Goal: Find specific page/section: Find specific page/section

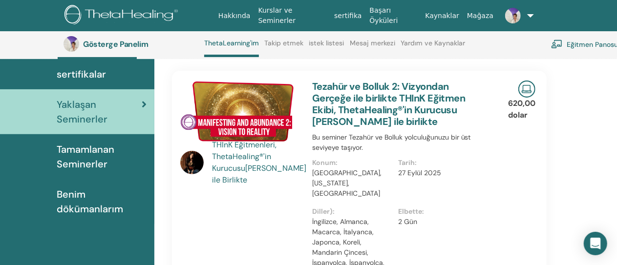
scroll to position [73, 0]
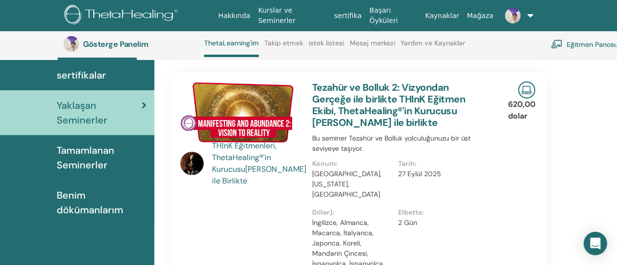
click at [87, 158] on font "Tamamlanan Seminerler" at bounding box center [86, 157] width 58 height 27
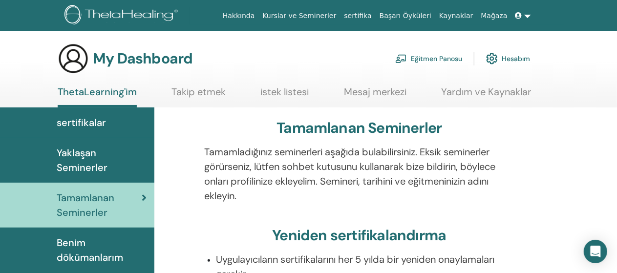
click at [80, 159] on span "Yaklaşan Seminerler" at bounding box center [102, 160] width 90 height 29
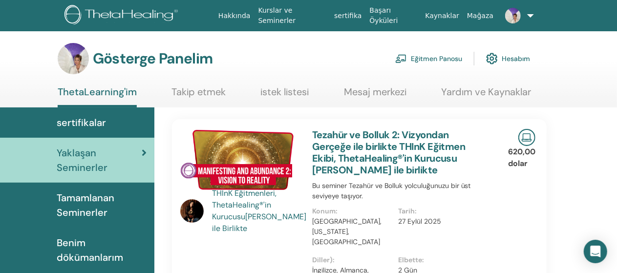
click at [77, 202] on font "Tamamlanan Seminerler" at bounding box center [86, 205] width 58 height 27
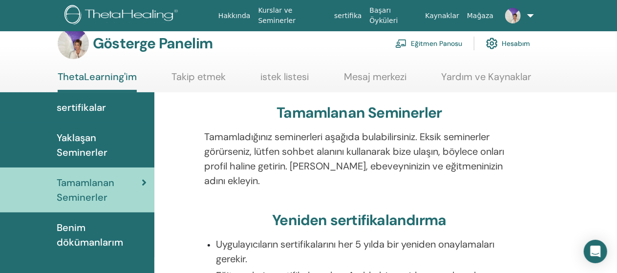
scroll to position [15, 0]
click at [74, 242] on font "Benim dökümanlarım" at bounding box center [90, 235] width 66 height 27
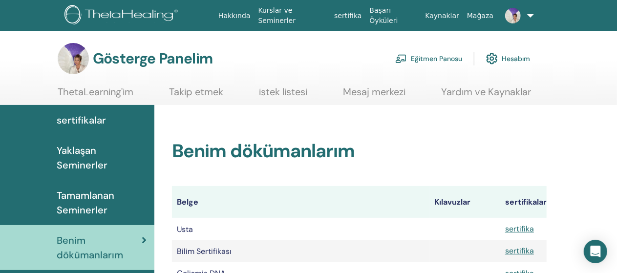
scroll to position [47, 0]
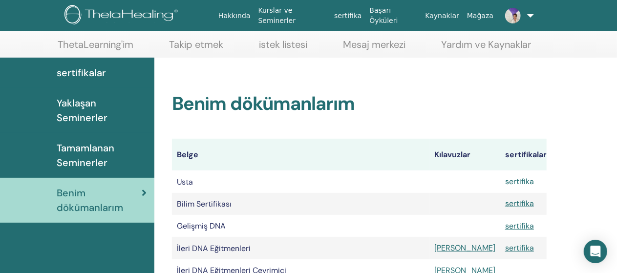
click at [505, 182] on font "sertifika" at bounding box center [519, 181] width 29 height 10
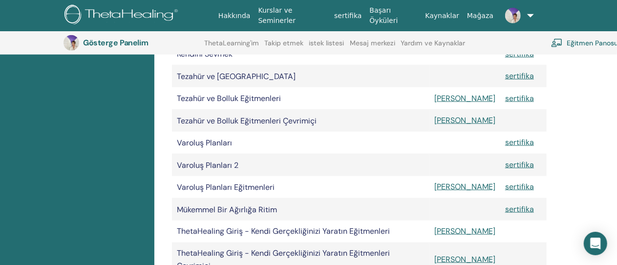
scroll to position [643, 0]
